Goal: Transaction & Acquisition: Book appointment/travel/reservation

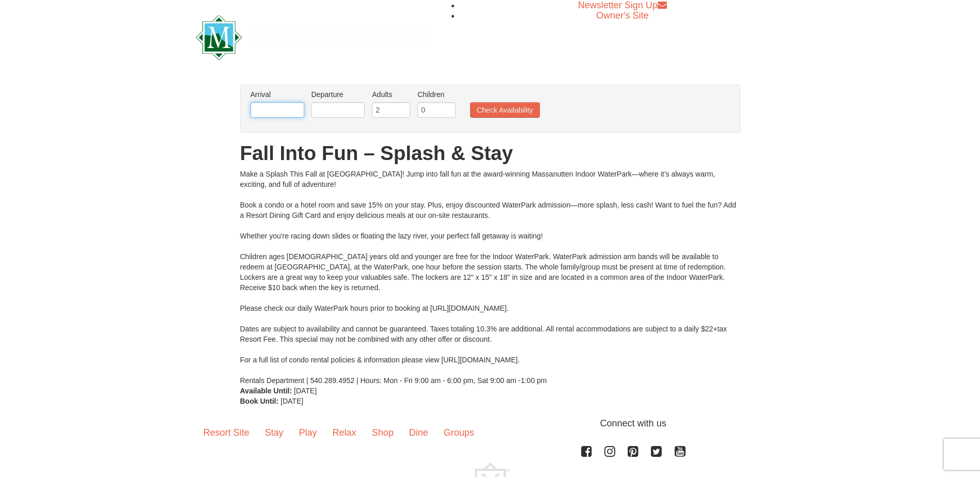
click at [281, 107] on input "text" at bounding box center [278, 109] width 54 height 15
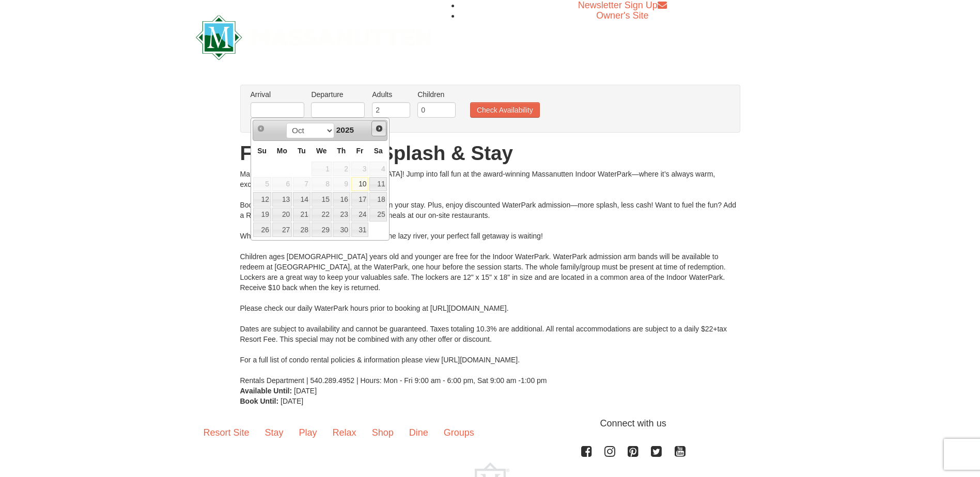
click at [377, 129] on span "Next" at bounding box center [379, 128] width 8 height 8
click at [367, 230] on link "28" at bounding box center [360, 230] width 18 height 14
type input "[DATE]"
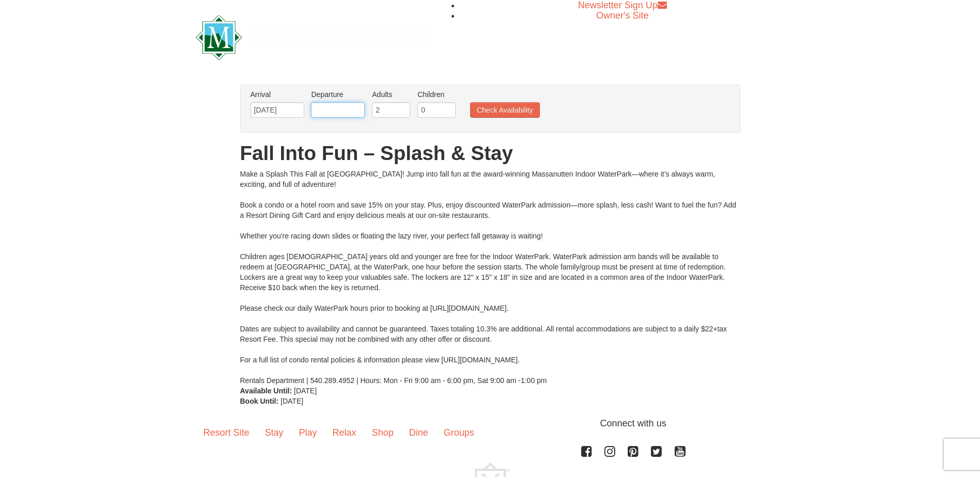
click at [354, 113] on input "text" at bounding box center [338, 109] width 54 height 15
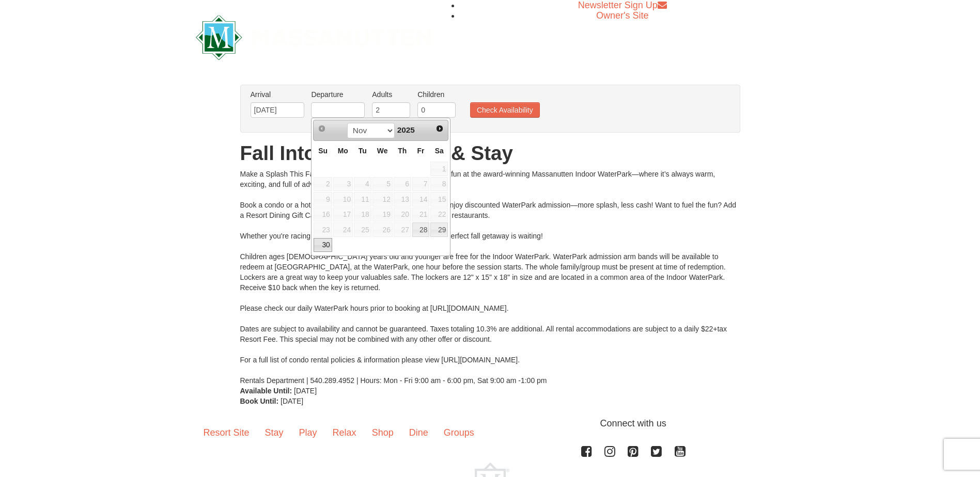
click at [321, 244] on link "30" at bounding box center [323, 245] width 18 height 14
type input "[DATE]"
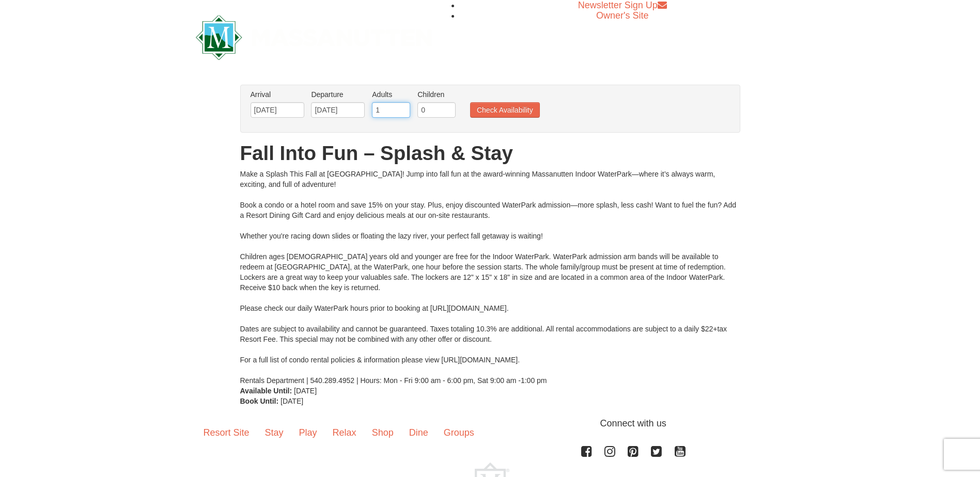
click at [399, 113] on input "1" at bounding box center [391, 109] width 38 height 15
type input "2"
click at [403, 109] on input "2" at bounding box center [391, 109] width 38 height 15
click at [435, 109] on input "0" at bounding box center [436, 109] width 38 height 15
click at [449, 108] on input "1" at bounding box center [436, 109] width 38 height 15
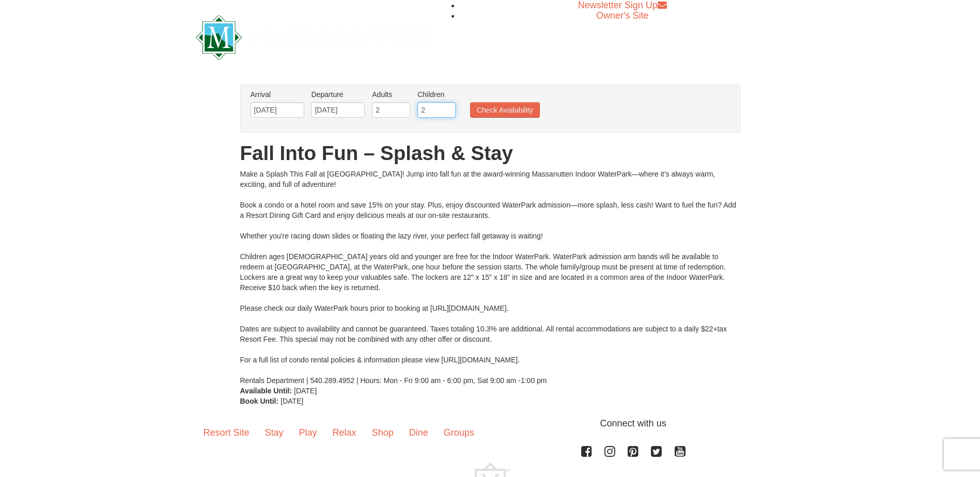
click at [449, 108] on input "2" at bounding box center [436, 109] width 38 height 15
type input "3"
click at [449, 108] on input "3" at bounding box center [436, 109] width 38 height 15
click at [489, 110] on button "Check Availability" at bounding box center [505, 109] width 70 height 15
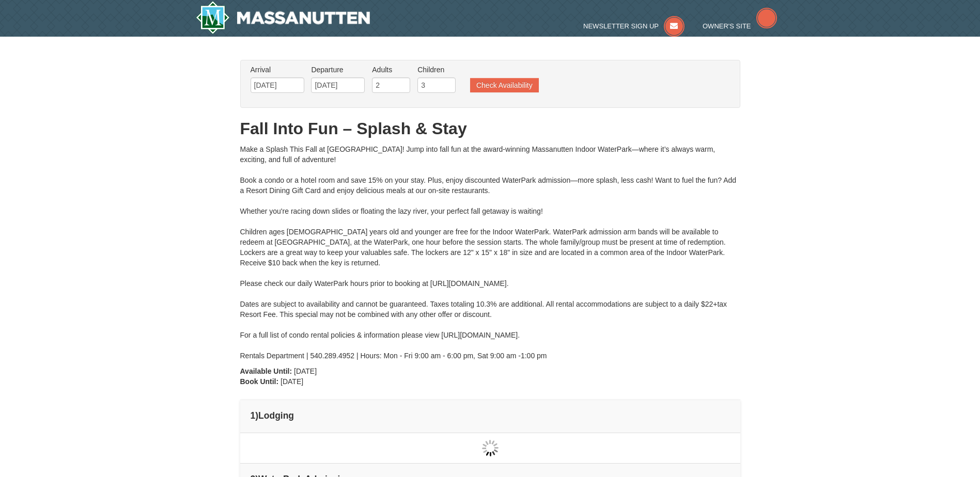
type input "[DATE]"
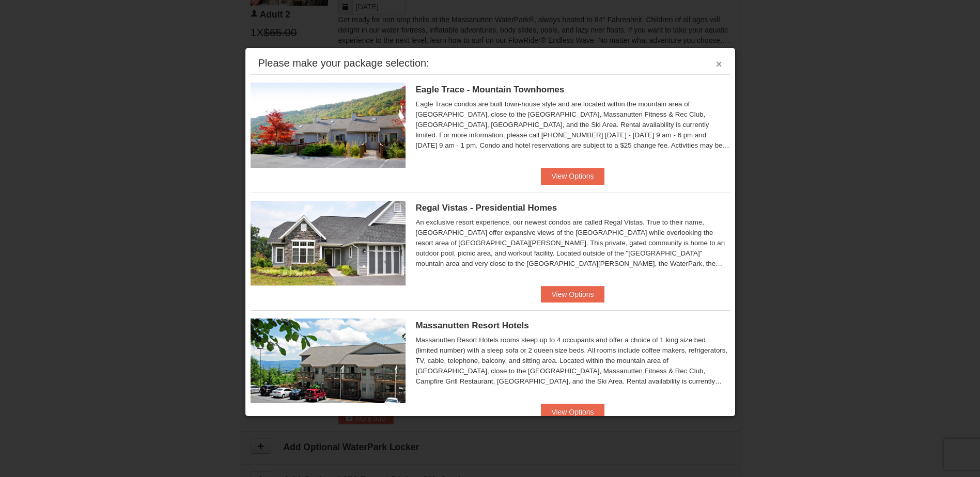
click at [716, 64] on button "×" at bounding box center [719, 64] width 6 height 10
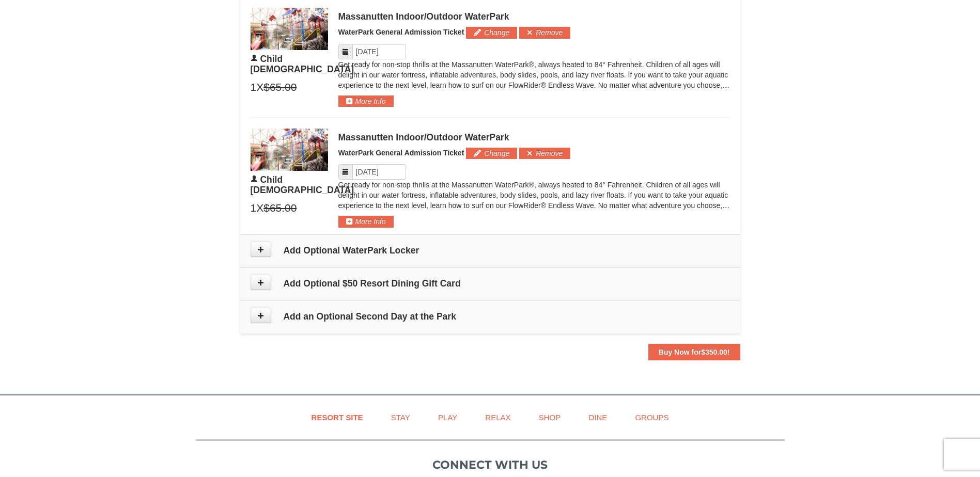
scroll to position [905, 0]
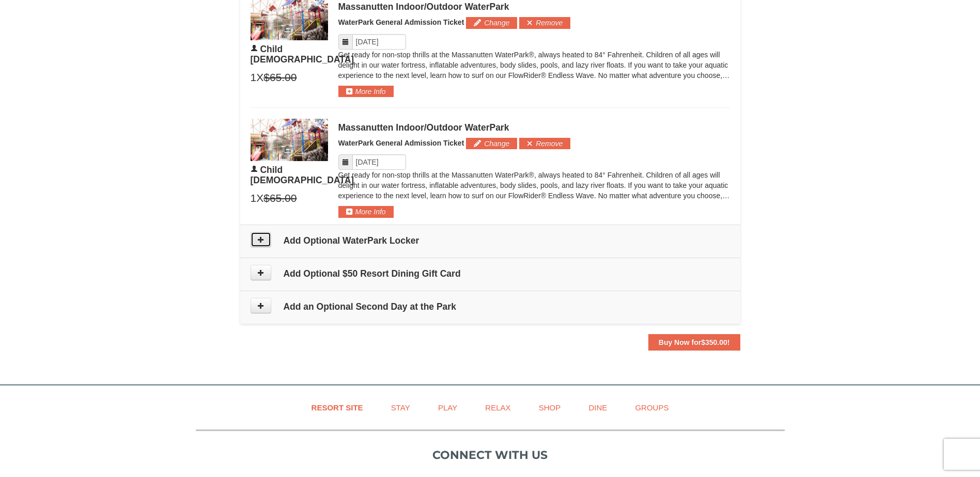
click at [259, 239] on icon at bounding box center [260, 239] width 7 height 7
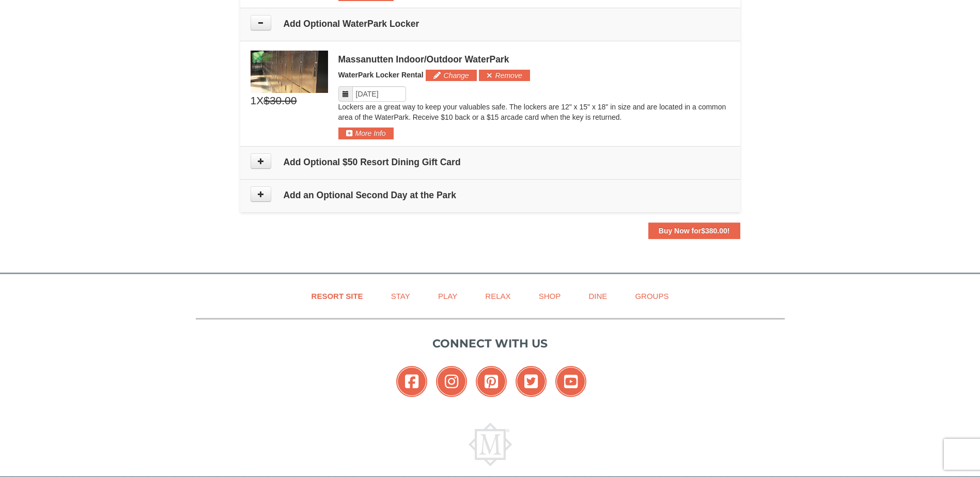
scroll to position [1130, 0]
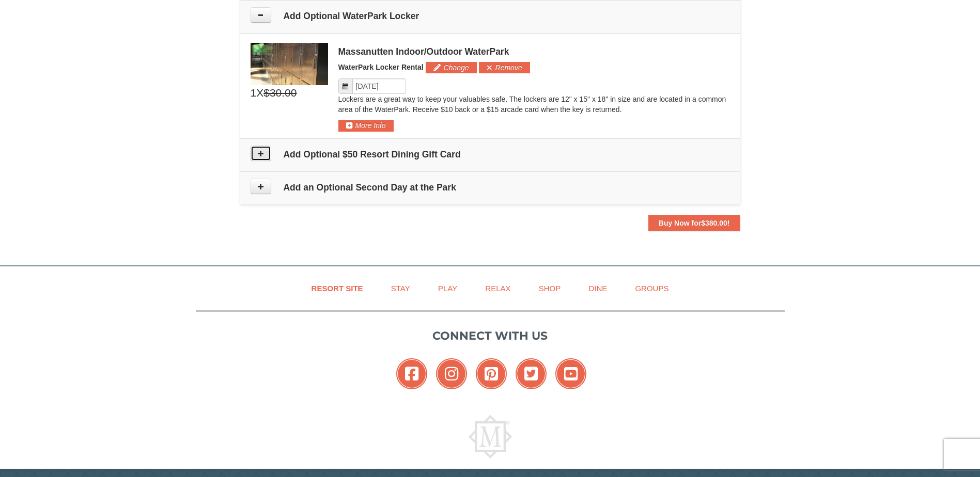
click at [264, 151] on button at bounding box center [261, 153] width 21 height 15
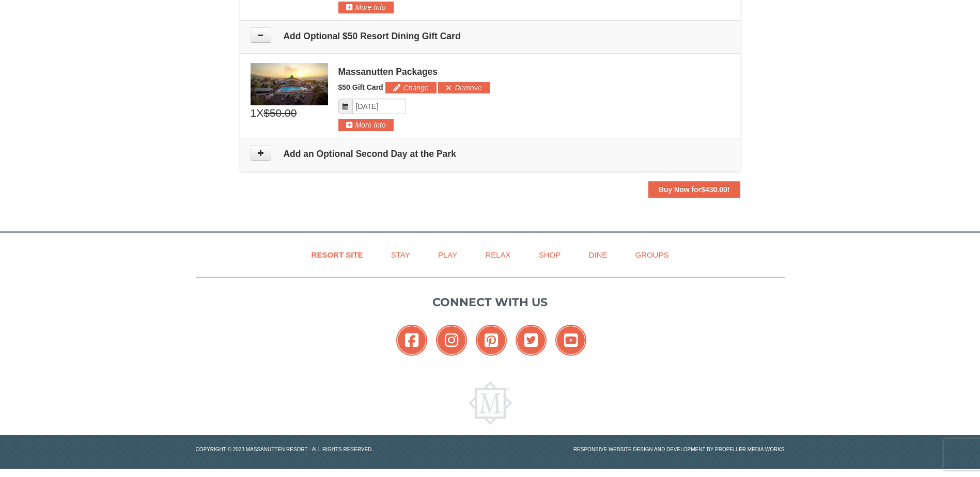
scroll to position [1250, 0]
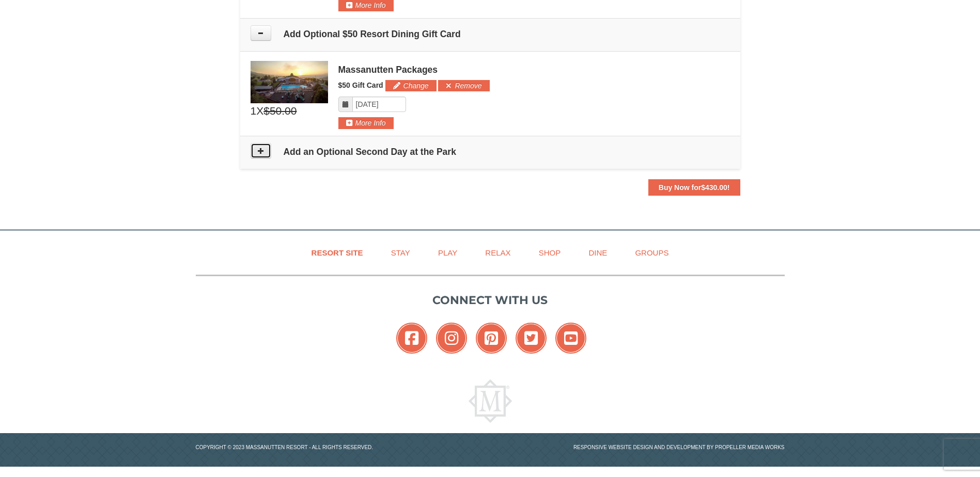
click at [259, 152] on icon at bounding box center [260, 150] width 7 height 7
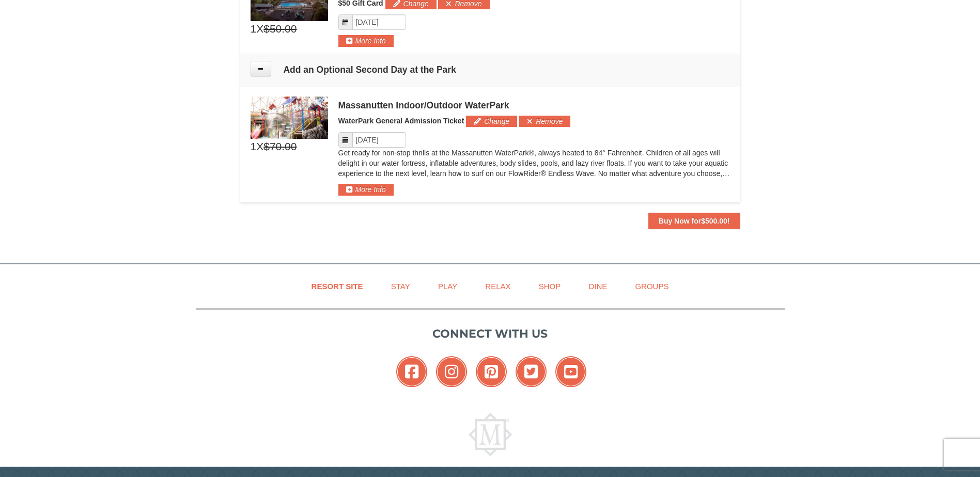
scroll to position [1211, 0]
